Goal: Find specific page/section: Find specific page/section

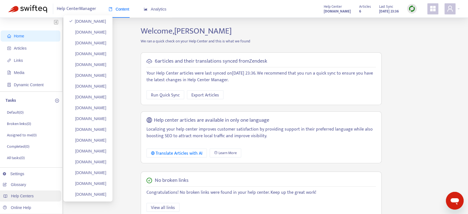
click at [29, 192] on span "Help Centers" at bounding box center [22, 196] width 23 height 4
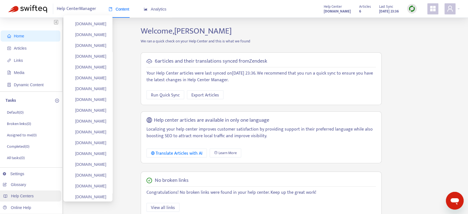
click at [31, 192] on span "Help Centers" at bounding box center [22, 196] width 23 height 4
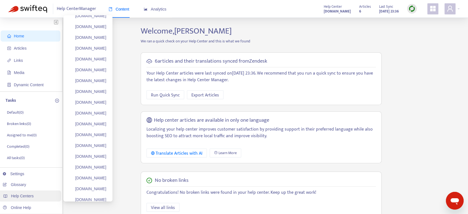
click at [38, 192] on div "Help Centers" at bounding box center [29, 195] width 63 height 11
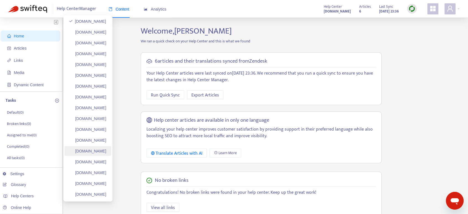
scroll to position [302, 0]
click at [27, 192] on span "Help Centers" at bounding box center [22, 196] width 23 height 4
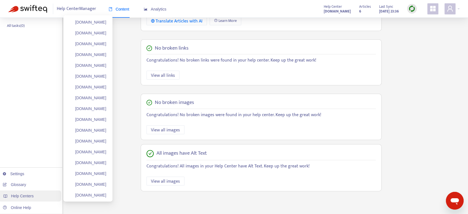
scroll to position [136, 0]
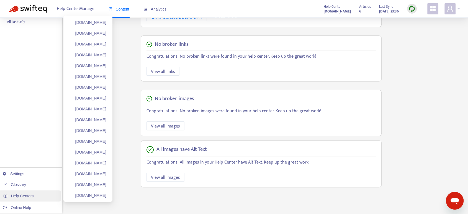
click at [32, 192] on span "Help Centers" at bounding box center [22, 196] width 23 height 4
click at [97, 85] on link "honieshaute.zendesk.com" at bounding box center [87, 87] width 37 height 4
